Goal: Use online tool/utility

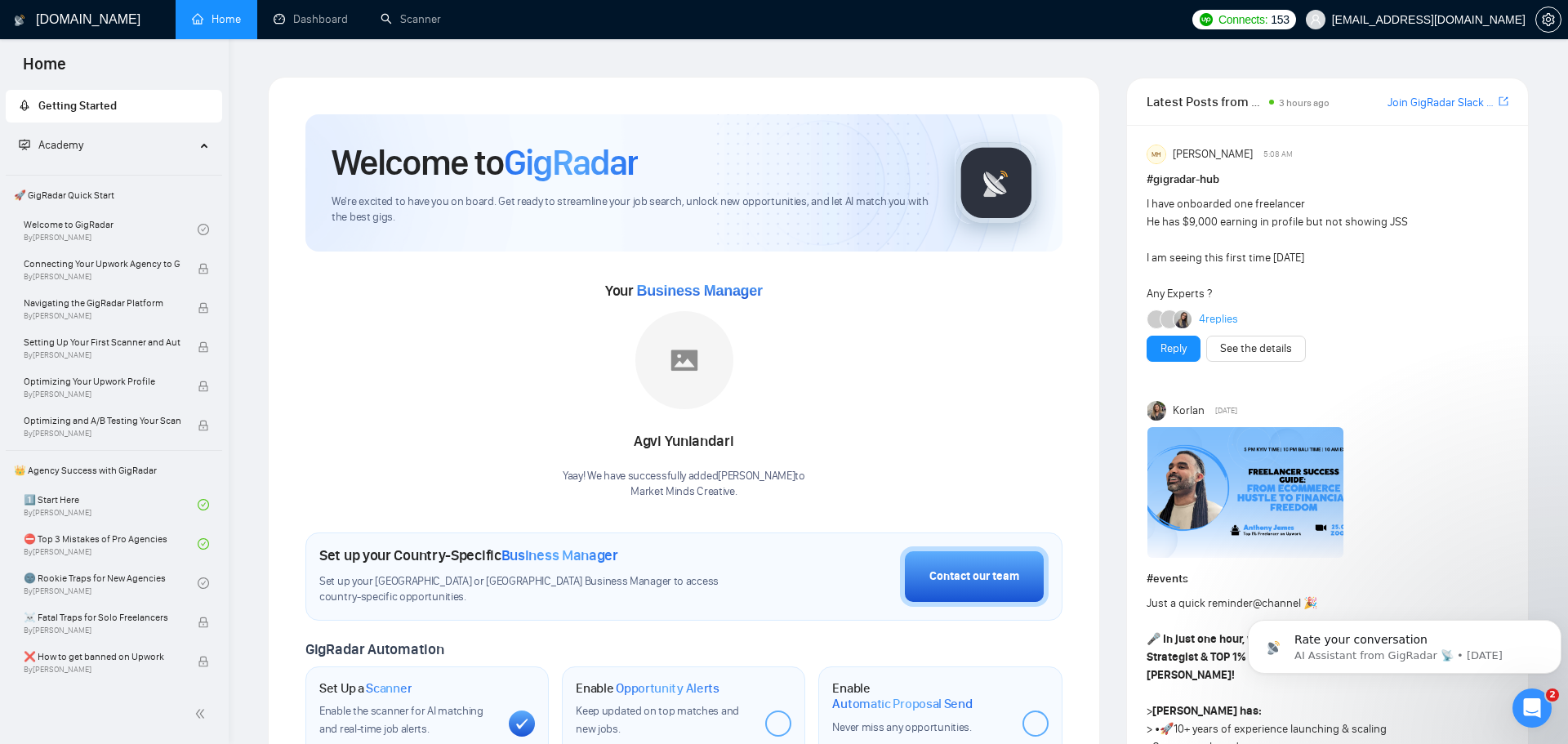
scroll to position [4629, 0]
click at [396, 16] on link "Scanner" at bounding box center [411, 18] width 60 height 14
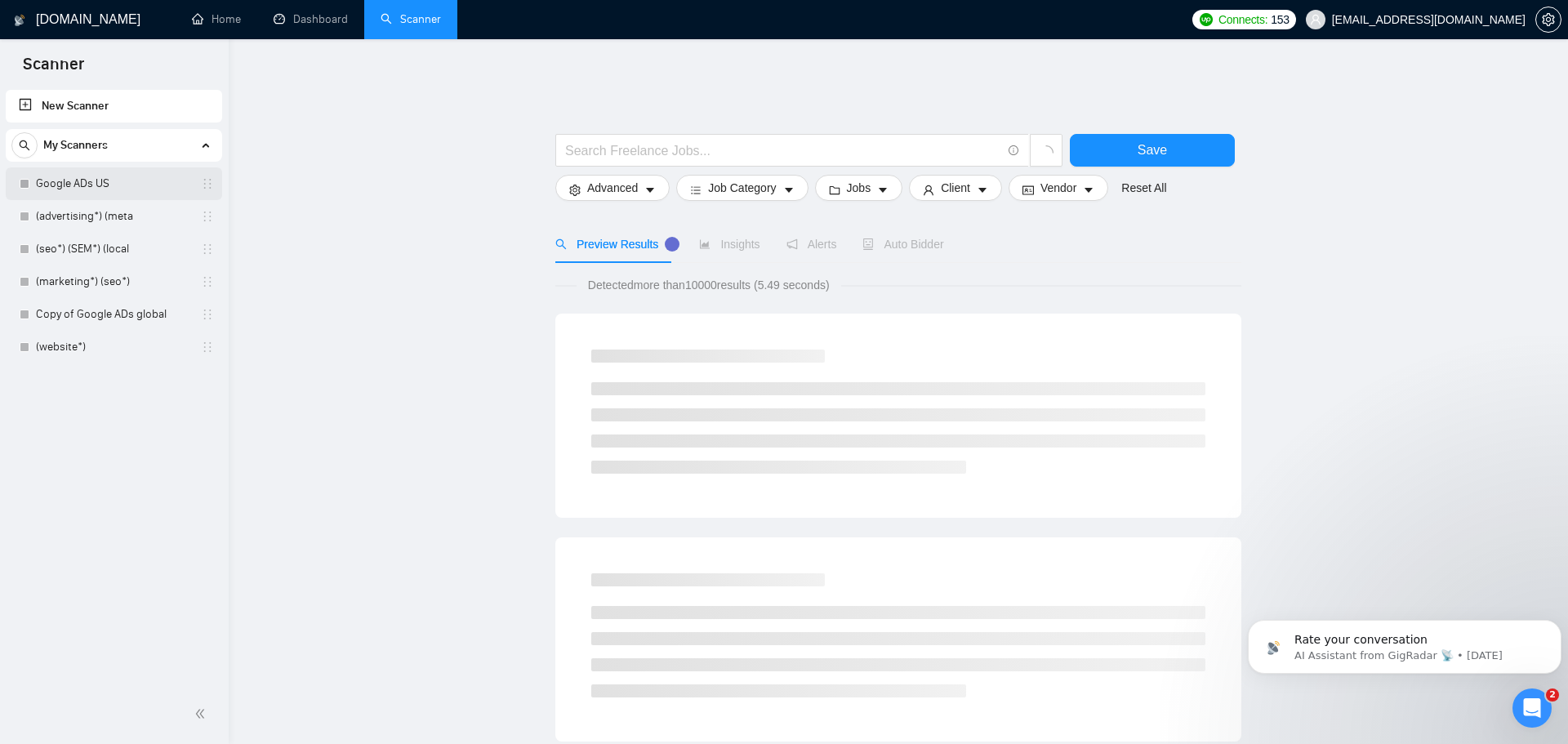
click at [113, 183] on link "Google ADs US" at bounding box center [113, 184] width 155 height 33
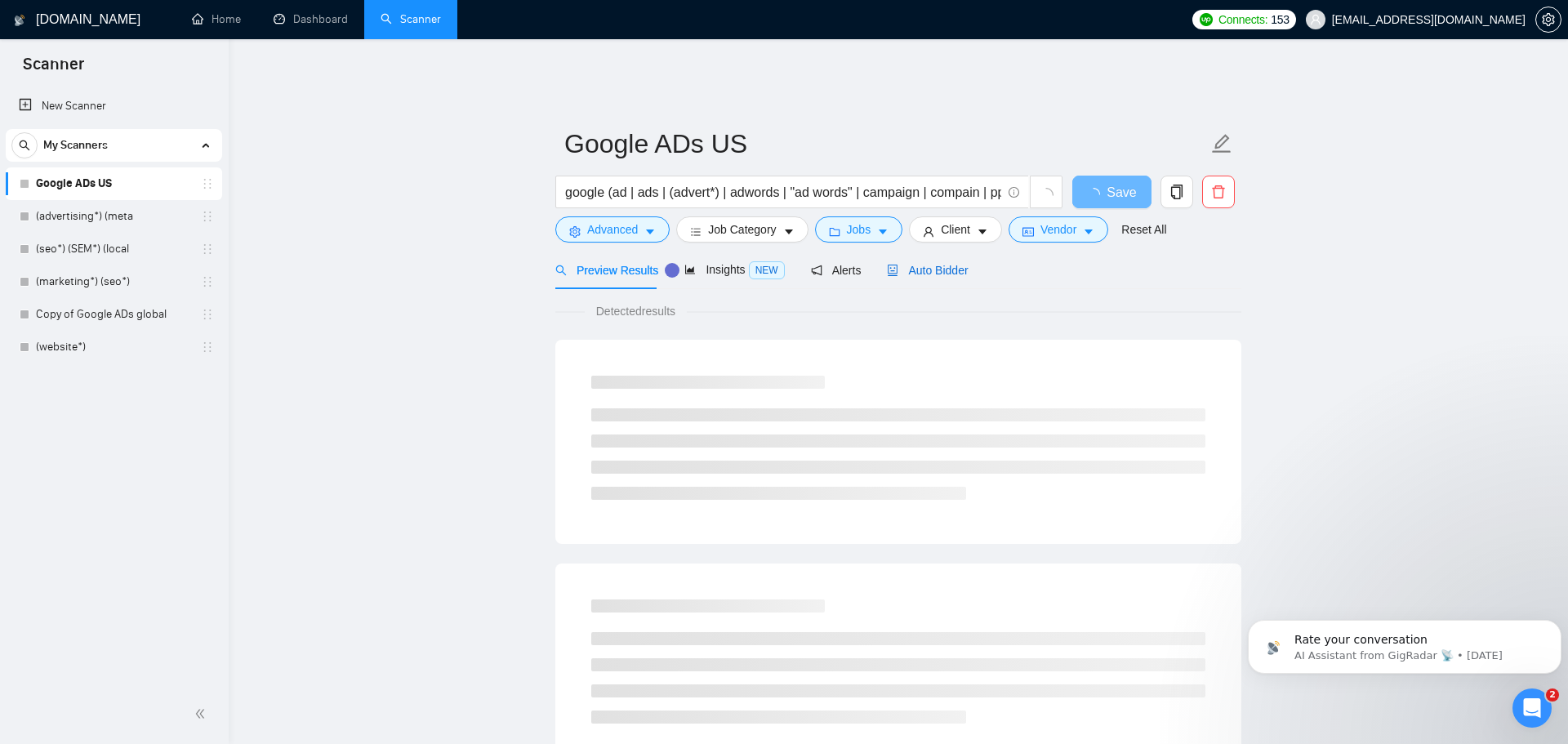
click at [925, 264] on span "Auto Bidder" at bounding box center [928, 270] width 81 height 13
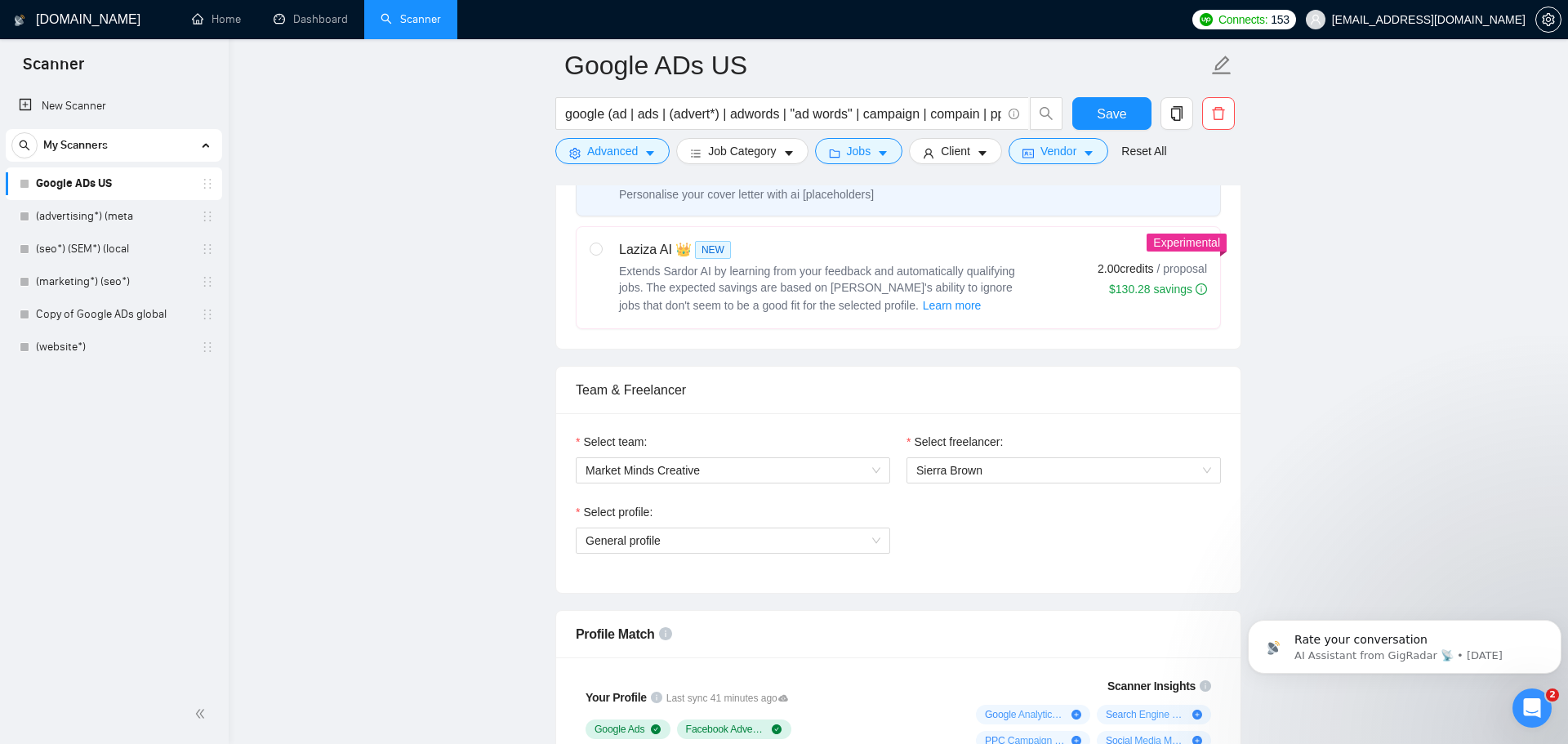
scroll to position [737, 0]
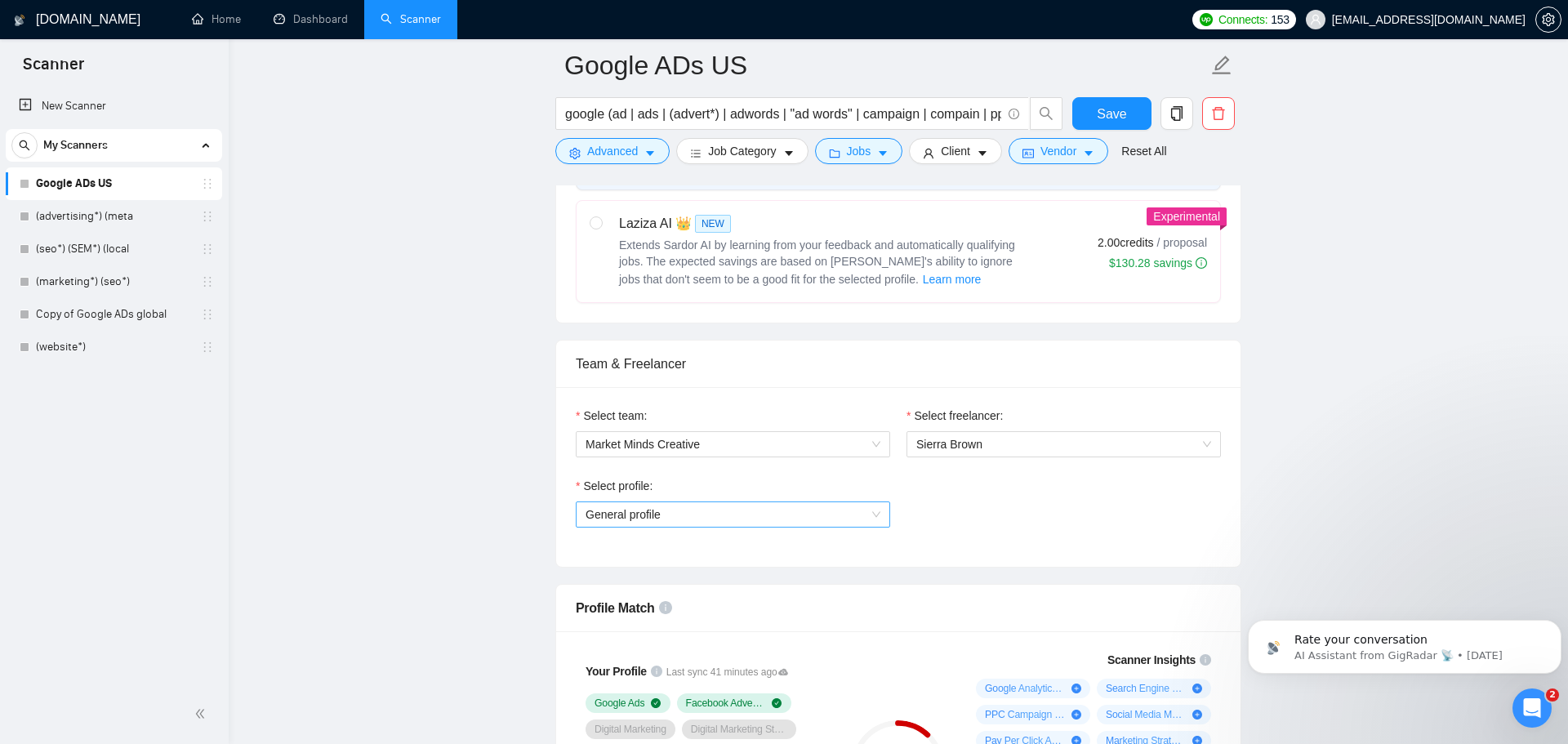
click at [763, 502] on span "General profile" at bounding box center [733, 514] width 295 height 25
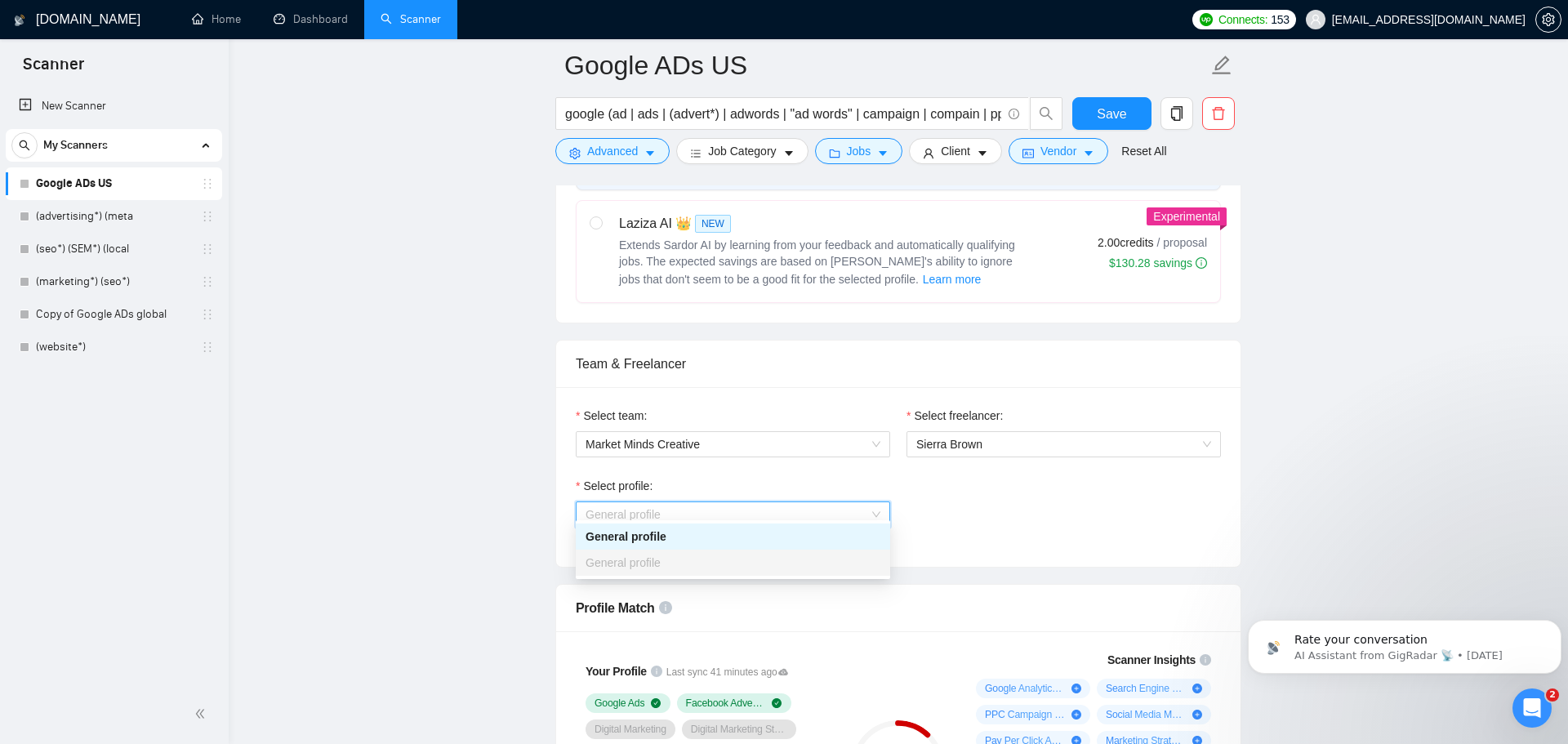
click at [763, 502] on span "General profile" at bounding box center [733, 514] width 295 height 25
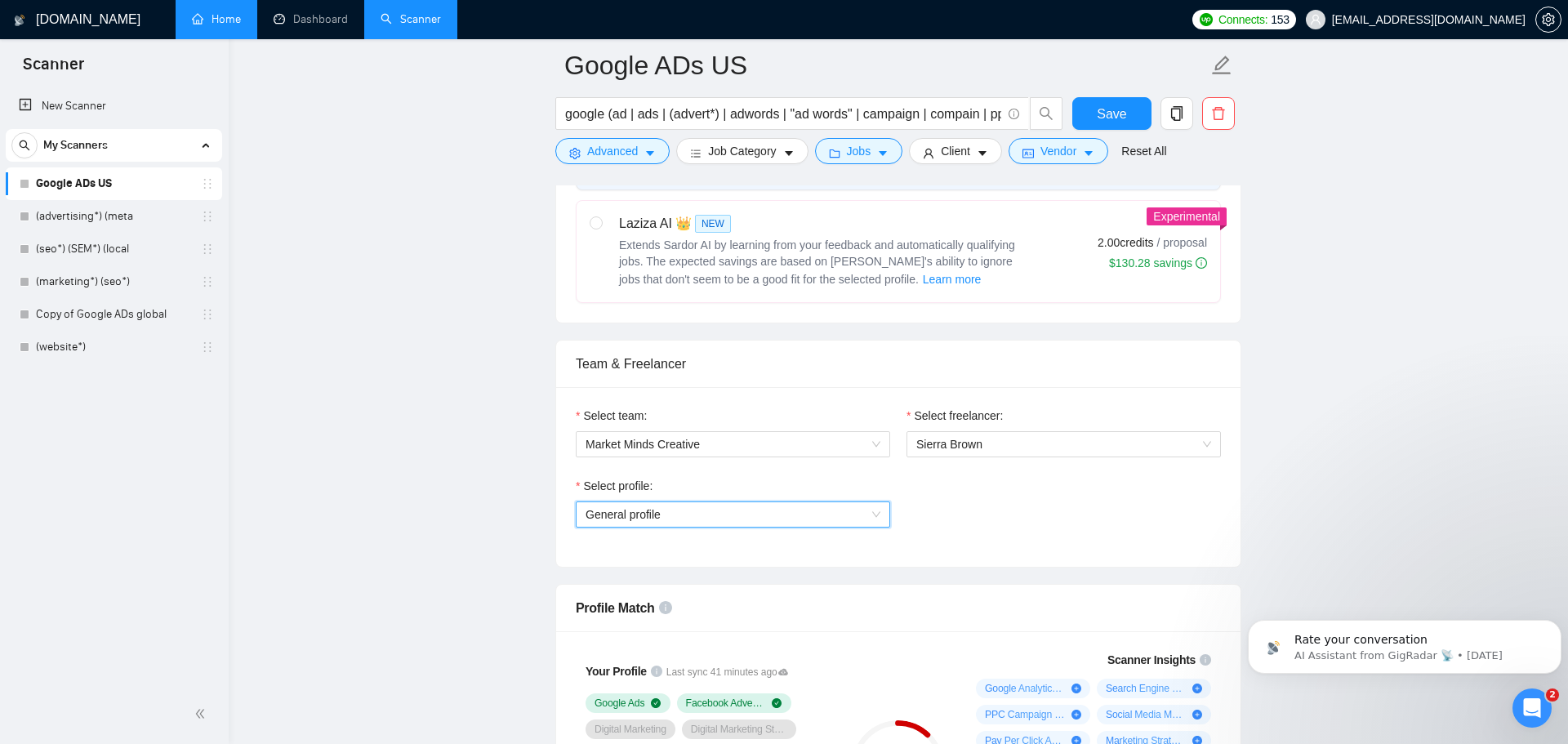
click at [233, 15] on link "Home" at bounding box center [217, 18] width 49 height 14
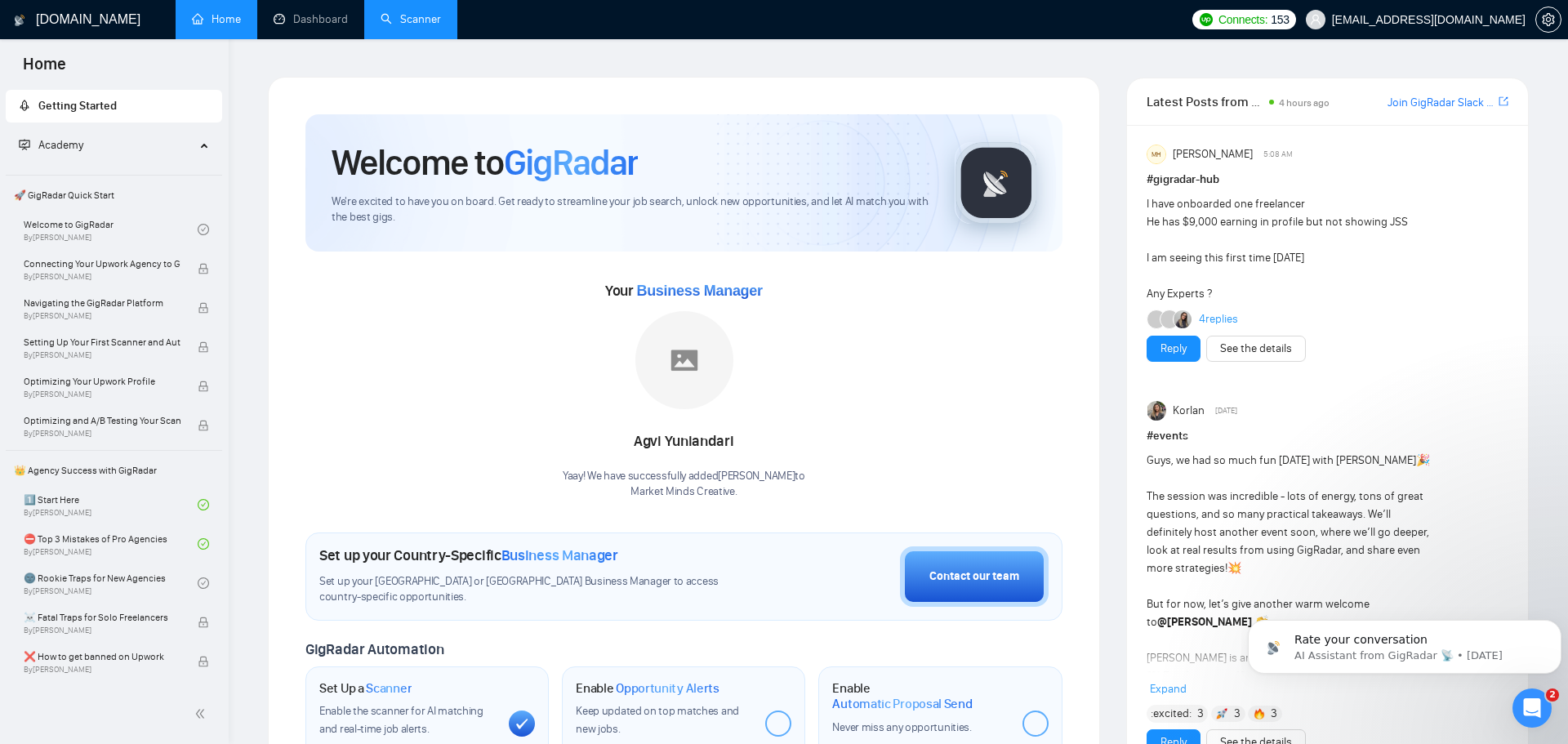
scroll to position [4629, 0]
